Goal: Information Seeking & Learning: Understand process/instructions

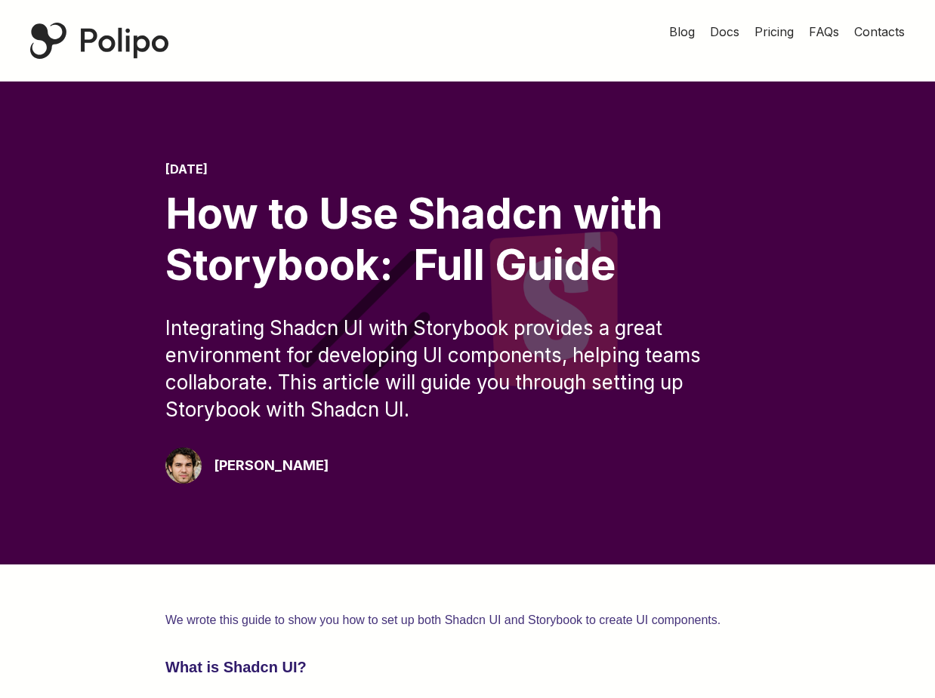
click at [447, 411] on div "Integrating Shadcn UI with Storybook provides a great environment for developin…" at bounding box center [467, 369] width 604 height 109
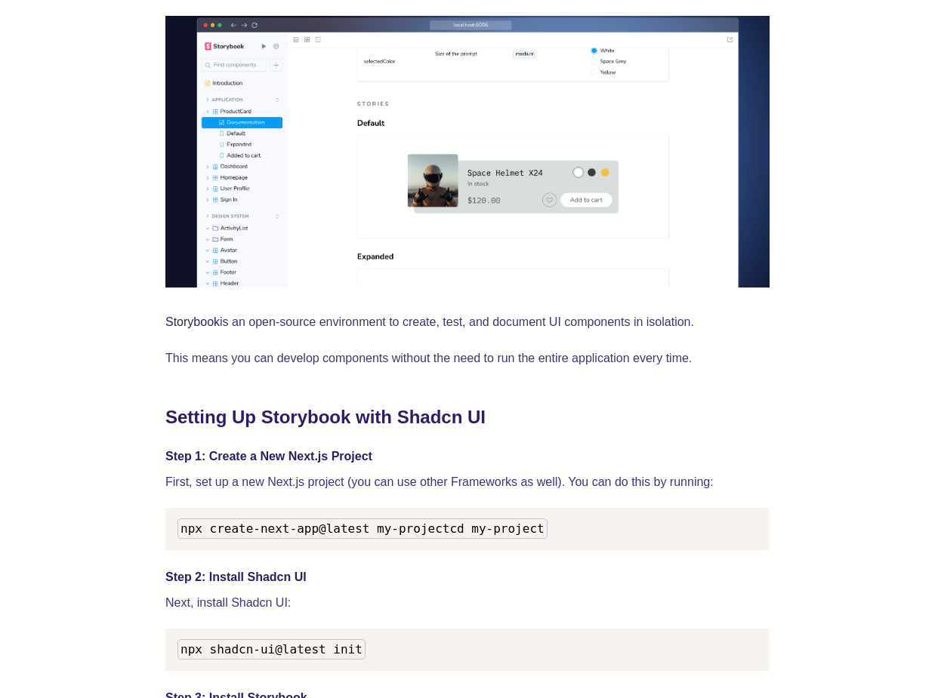
scroll to position [1146, 0]
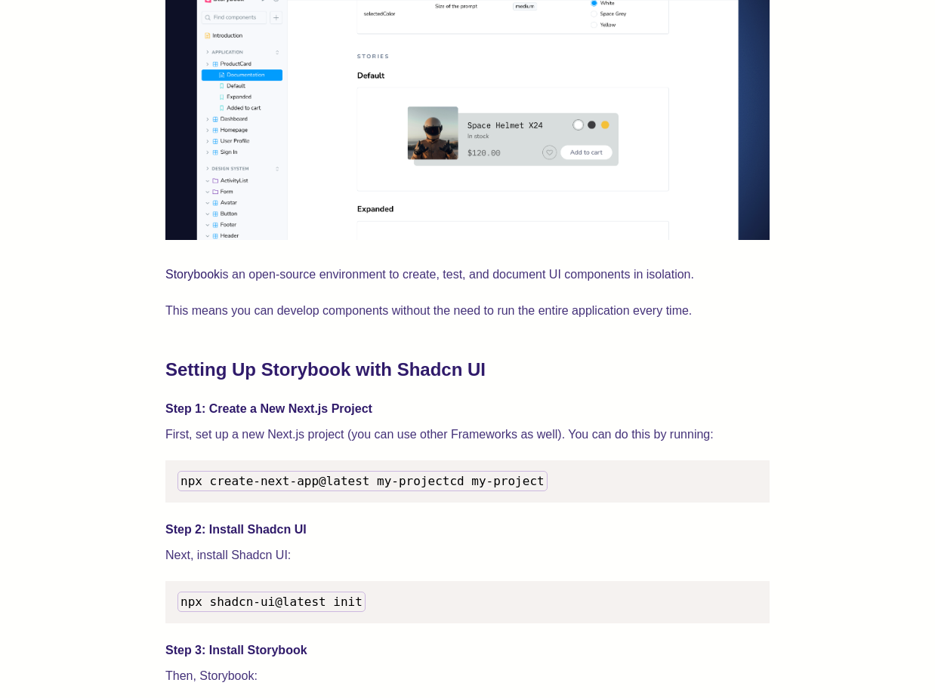
click at [290, 371] on h2 "Setting Up Storybook with Shadcn UI" at bounding box center [467, 370] width 604 height 24
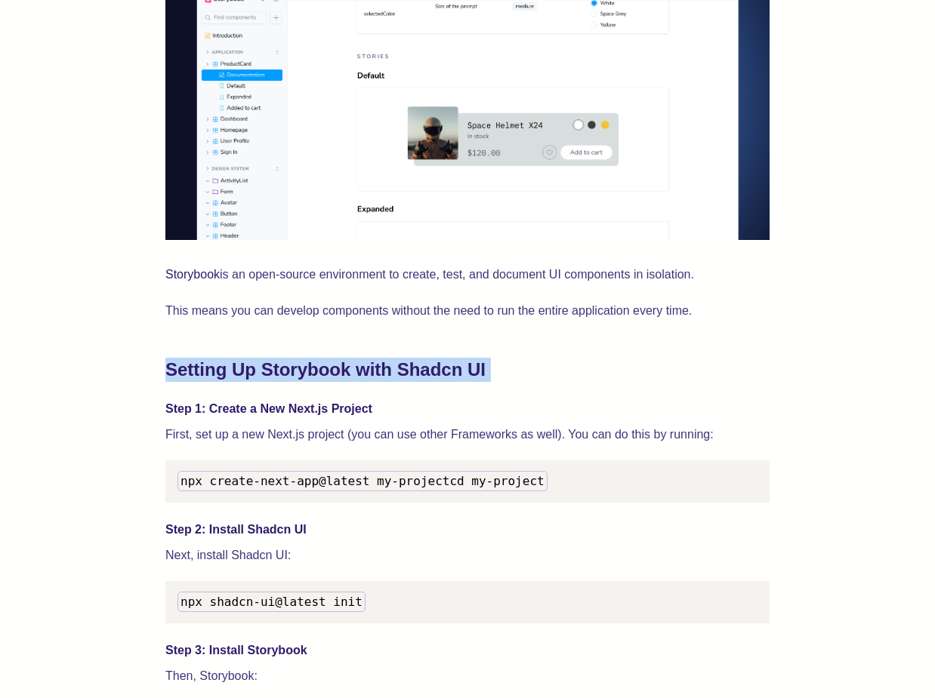
click at [290, 371] on h2 "Setting Up Storybook with Shadcn UI" at bounding box center [467, 370] width 604 height 24
click at [313, 371] on h2 "Setting Up Storybook with Shadcn UI" at bounding box center [467, 370] width 604 height 24
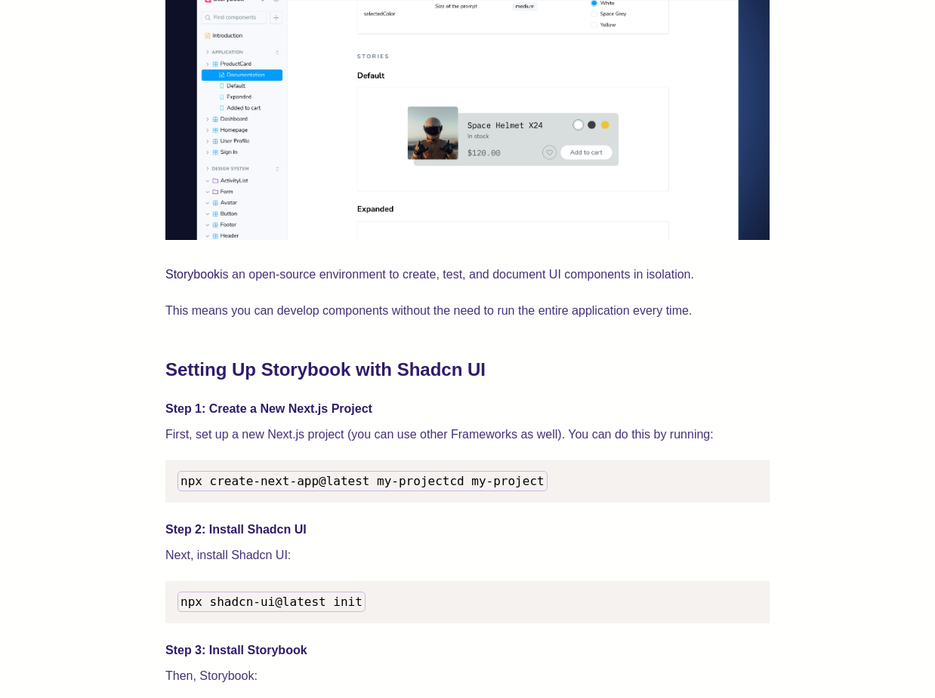
click at [331, 405] on h4 "Step 1: Create a New Next.js Project" at bounding box center [467, 409] width 604 height 18
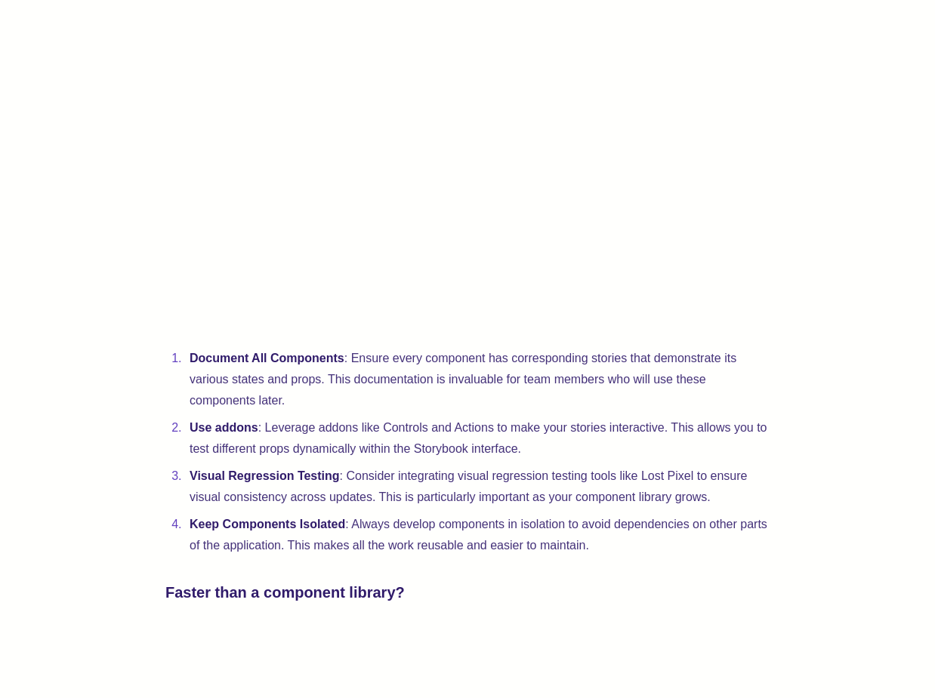
scroll to position [3099, 0]
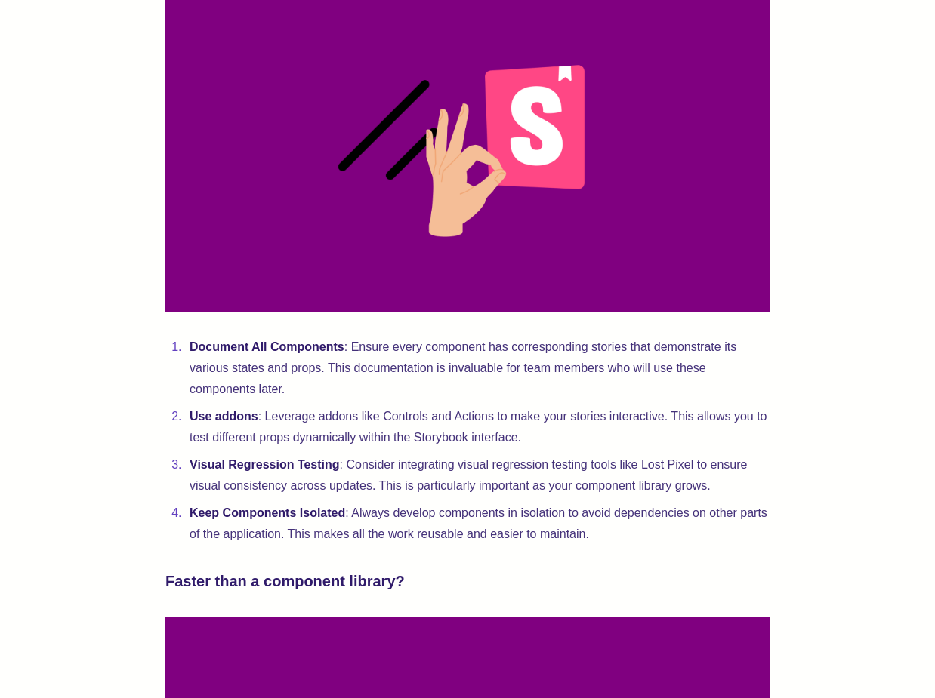
click at [378, 387] on li "Document All Components : Ensure every component has corresponding stories that…" at bounding box center [477, 368] width 584 height 63
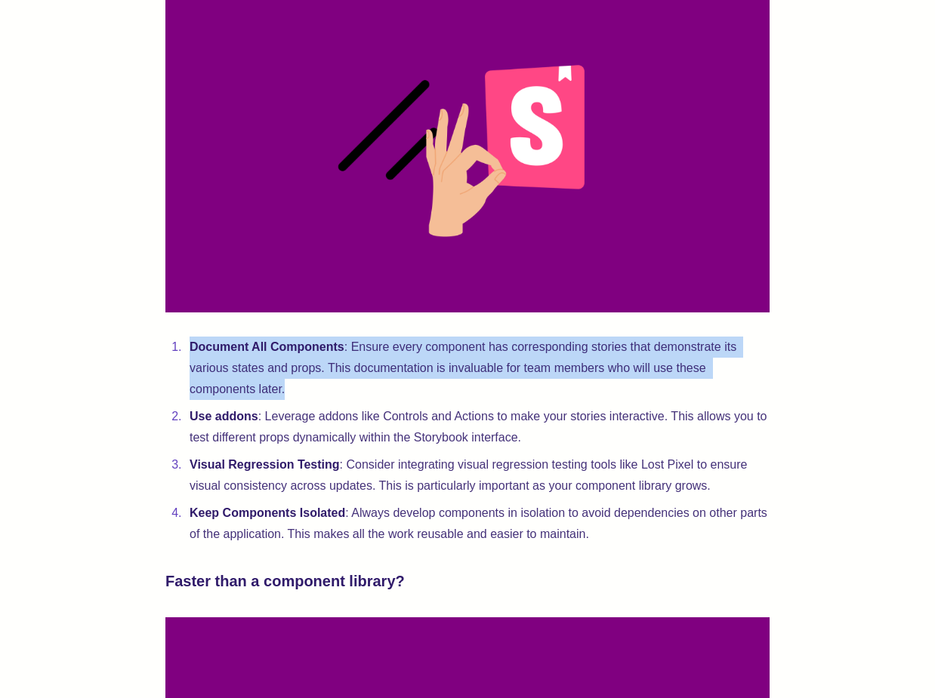
click at [378, 387] on li "Document All Components : Ensure every component has corresponding stories that…" at bounding box center [477, 368] width 584 height 63
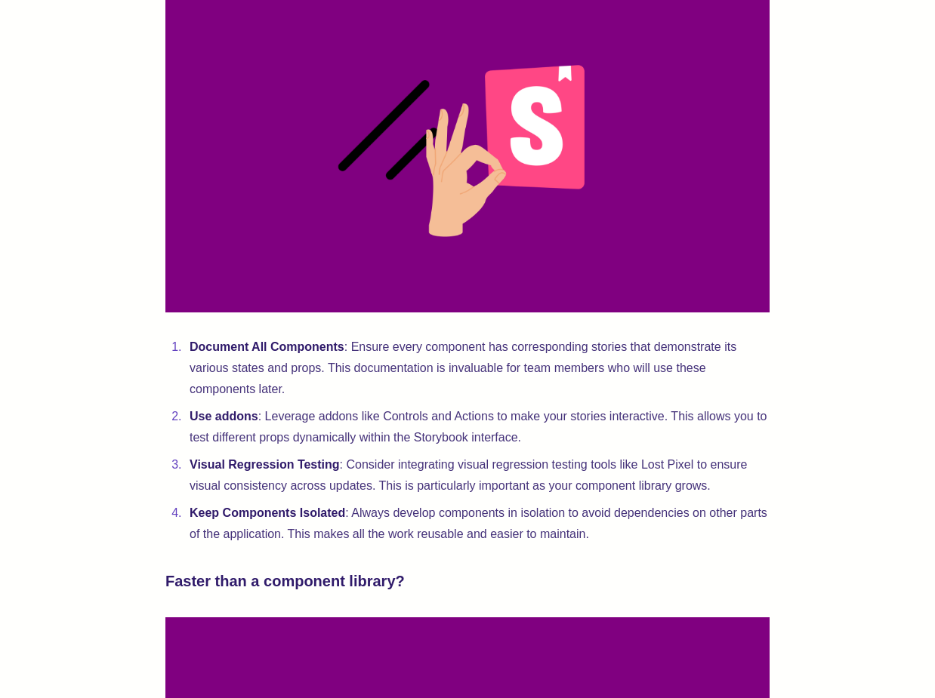
click at [381, 390] on li "Document All Components : Ensure every component has corresponding stories that…" at bounding box center [477, 368] width 584 height 63
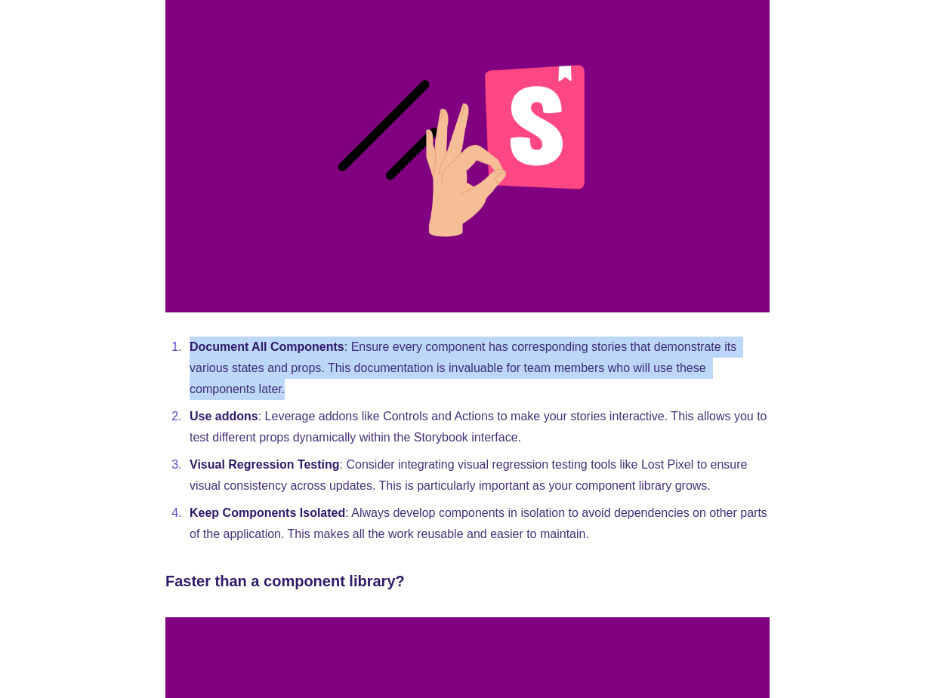
click at [381, 390] on li "Document All Components : Ensure every component has corresponding stories that…" at bounding box center [477, 368] width 584 height 63
click at [353, 393] on li "Document All Components : Ensure every component has corresponding stories that…" at bounding box center [477, 368] width 584 height 63
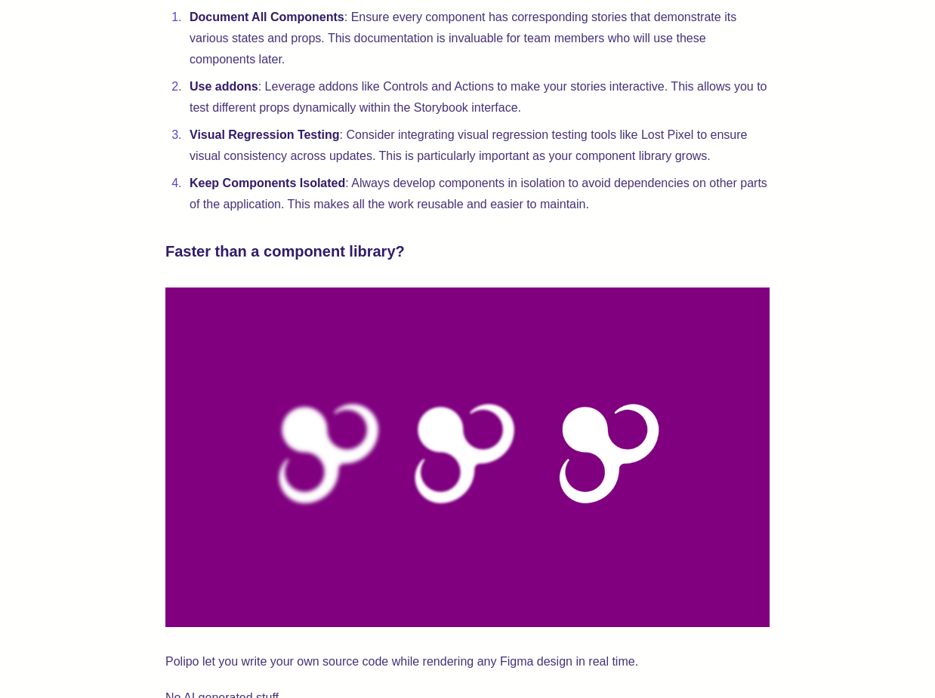
scroll to position [3432, 0]
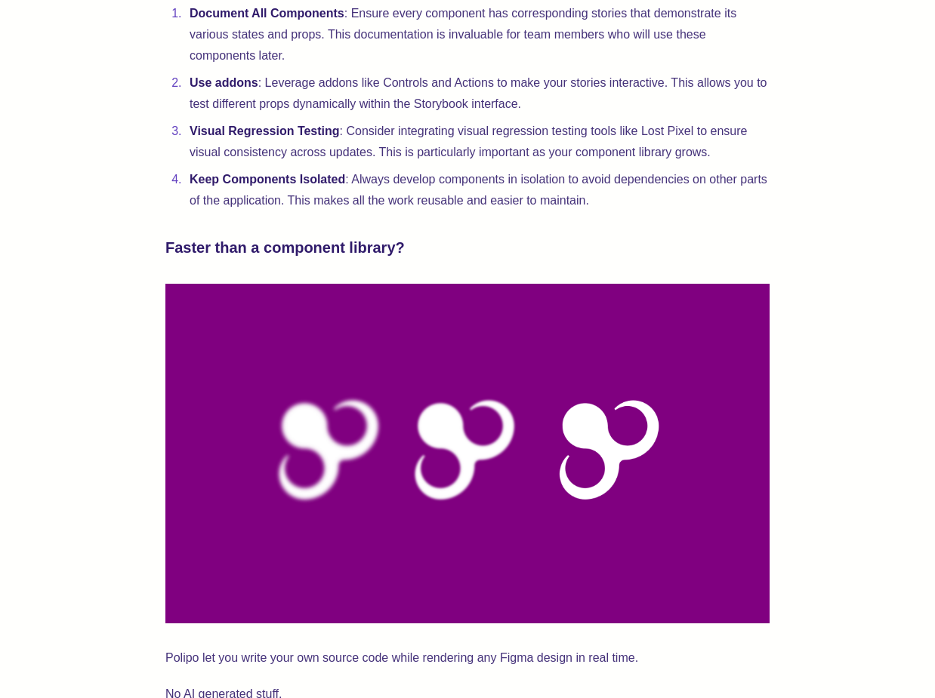
click at [298, 260] on h3 "Faster than a component library?" at bounding box center [467, 248] width 604 height 24
click at [312, 260] on h3 "Faster than a component library?" at bounding box center [467, 248] width 604 height 24
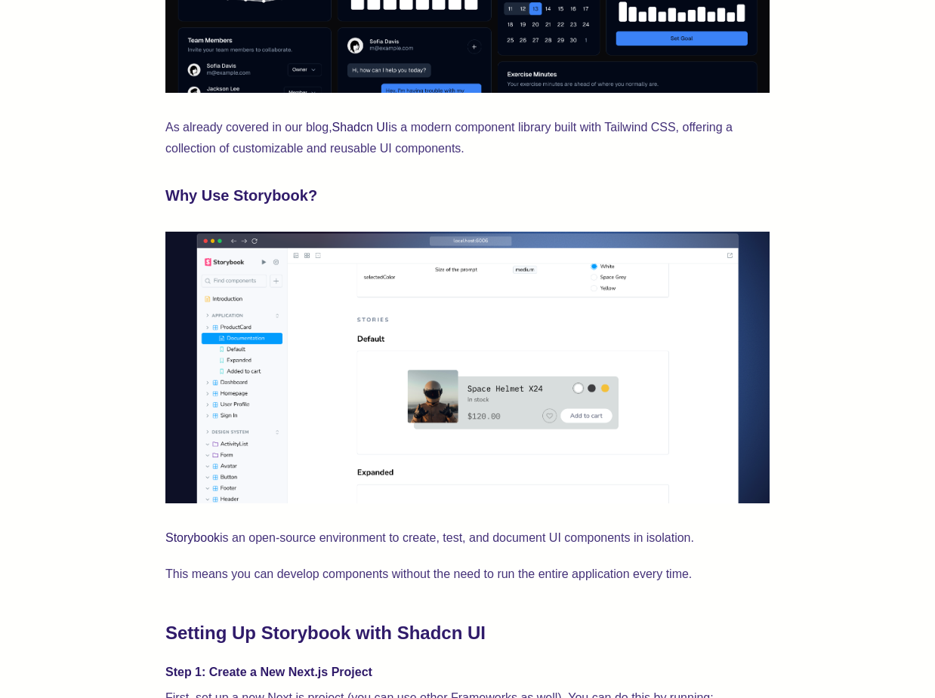
scroll to position [0, 0]
